Goal: Task Accomplishment & Management: Manage account settings

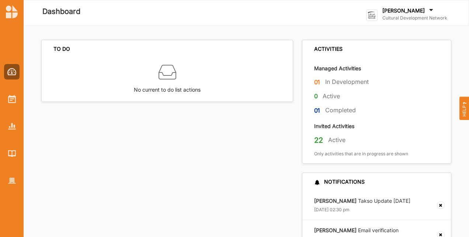
click at [383, 17] on label "Cultural Development Network" at bounding box center [414, 18] width 65 height 6
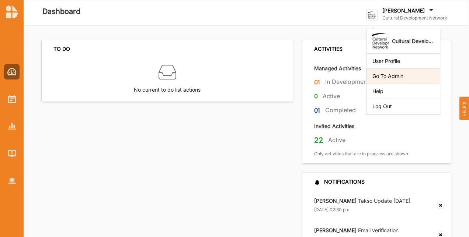
click at [406, 74] on div "Go To Admin" at bounding box center [403, 76] width 62 height 7
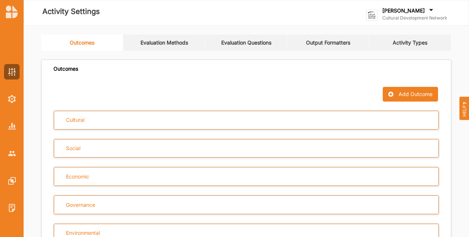
click at [259, 43] on link "Evaluation Questions" at bounding box center [246, 43] width 82 height 16
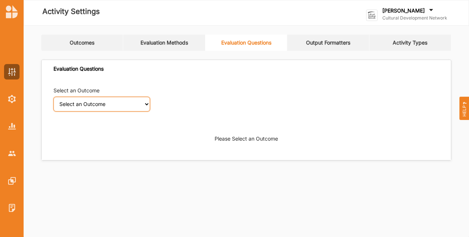
click at [76, 107] on select "Select an Outcome Creativity stimulated Aesthetic enrichment experienced Knowle…" at bounding box center [101, 104] width 97 height 15
select select "9"
click at [53, 97] on select "Select an Outcome Creativity stimulated Aesthetic enrichment experienced Knowle…" at bounding box center [101, 104] width 97 height 15
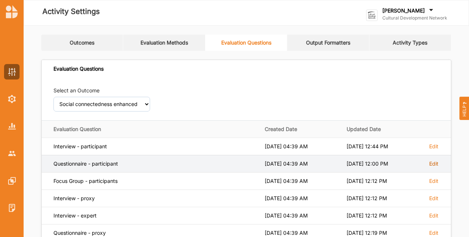
click at [429, 161] on label "Edit" at bounding box center [433, 164] width 9 height 7
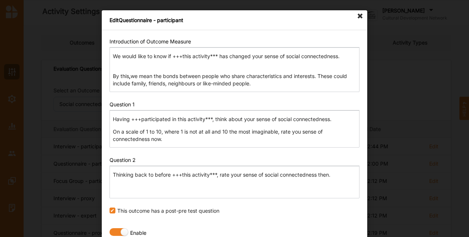
click at [262, 205] on form "Introduction of Outcome Measure Rich Text Editor We would like to know if +++th…" at bounding box center [234, 149] width 250 height 223
click at [360, 15] on icon at bounding box center [360, 16] width 12 height 12
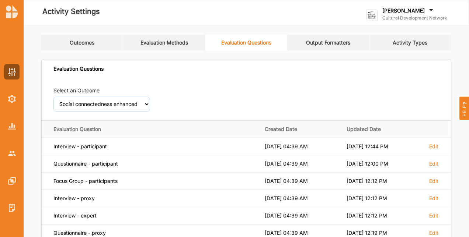
click at [184, 95] on div "Select an Outcome Select an Outcome Creativity stimulated Aesthetic enrichment …" at bounding box center [246, 99] width 386 height 25
click at [339, 100] on div "Select an Outcome Select an Outcome Creativity stimulated Aesthetic enrichment …" at bounding box center [246, 99] width 386 height 25
click at [399, 13] on label "[PERSON_NAME]" at bounding box center [403, 10] width 42 height 7
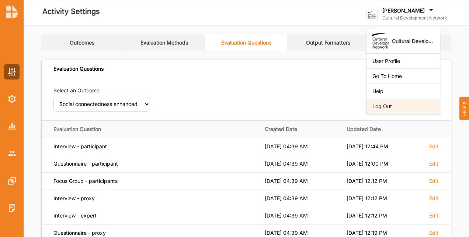
click at [406, 105] on div "Log Out" at bounding box center [403, 106] width 62 height 7
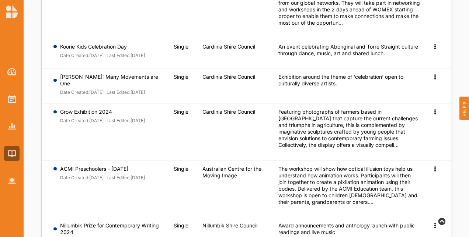
scroll to position [188, 0]
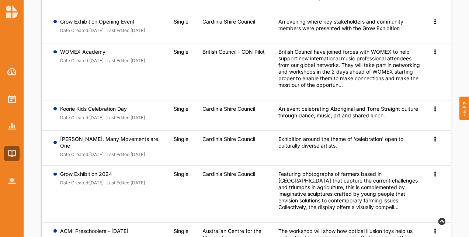
click at [4, 9] on div at bounding box center [12, 11] width 24 height 13
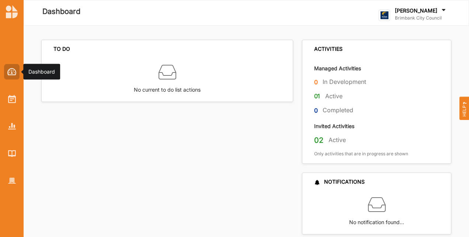
click at [15, 73] on img at bounding box center [11, 71] width 9 height 7
click at [11, 17] on img at bounding box center [12, 11] width 12 height 13
click at [440, 14] on icon at bounding box center [443, 11] width 7 height 8
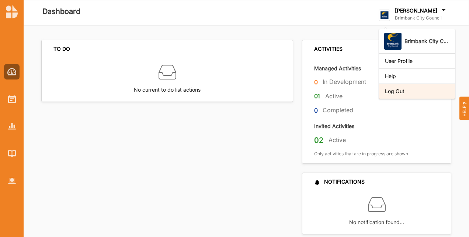
click at [433, 89] on div "Log Out" at bounding box center [417, 91] width 64 height 7
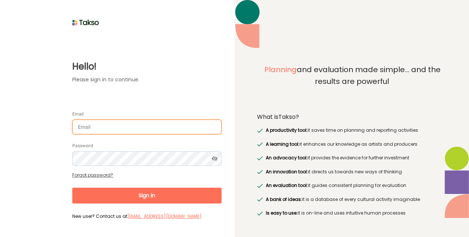
click at [168, 126] on input "Email" at bounding box center [146, 127] width 149 height 15
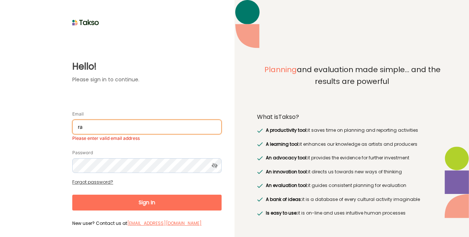
type input "raji.uppal@culturaldevelopment.net.au"
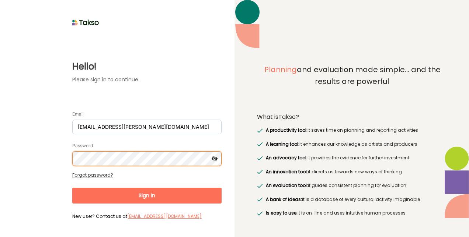
click at [72, 188] on button "Sign In" at bounding box center [146, 196] width 149 height 16
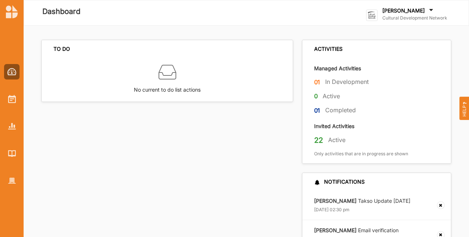
click at [430, 18] on label "Cultural Development Network" at bounding box center [414, 18] width 65 height 6
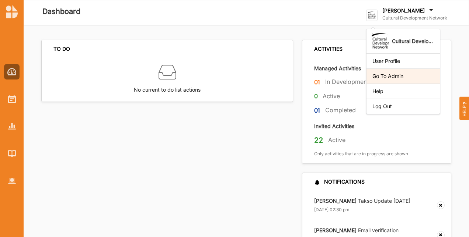
click at [415, 77] on div "Go To Admin" at bounding box center [403, 76] width 62 height 7
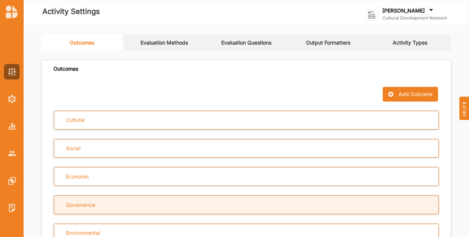
click at [151, 205] on div "Governance" at bounding box center [246, 205] width 385 height 19
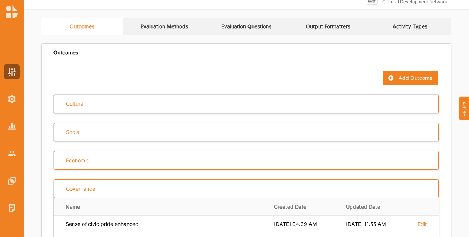
scroll to position [140, 0]
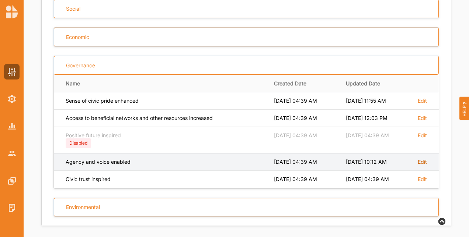
click at [425, 159] on label "Edit" at bounding box center [422, 162] width 9 height 7
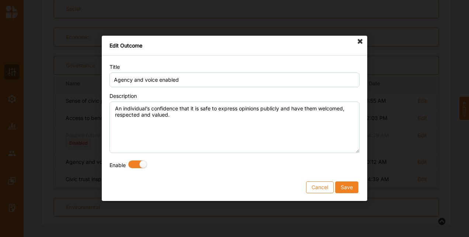
click at [362, 41] on icon at bounding box center [360, 42] width 12 height 12
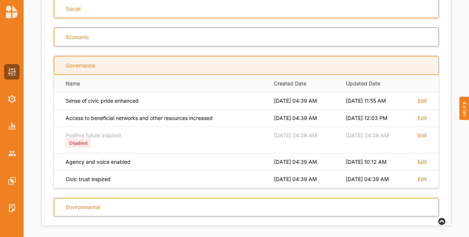
click at [73, 66] on div "Governance" at bounding box center [80, 65] width 29 height 7
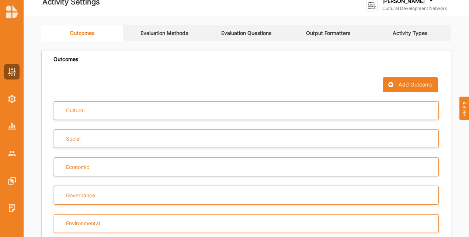
scroll to position [0, 0]
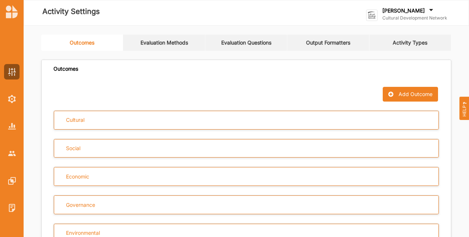
click at [405, 8] on label "[PERSON_NAME]" at bounding box center [403, 10] width 42 height 7
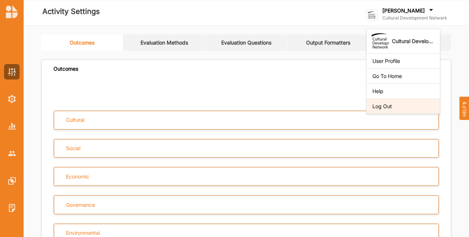
click at [400, 111] on div "Log Out" at bounding box center [402, 106] width 73 height 15
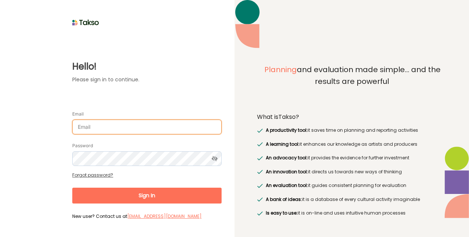
click at [140, 129] on input "Email" at bounding box center [146, 127] width 149 height 15
type input "surajenu@brimbank.vic.gov.au"
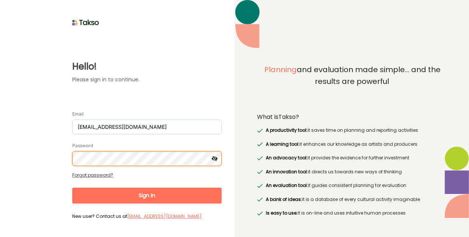
click at [72, 188] on button "Sign In" at bounding box center [146, 196] width 149 height 16
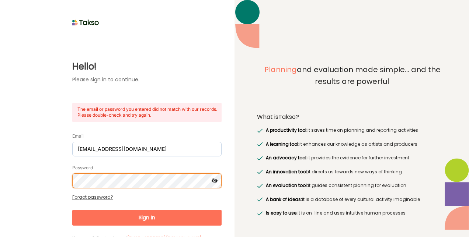
click at [0, 165] on html "Hello! Please sign in to continue. The email or password you entered did not ma…" at bounding box center [234, 118] width 469 height 237
click at [72, 210] on button "Sign In" at bounding box center [146, 218] width 149 height 16
